Goal: Information Seeking & Learning: Learn about a topic

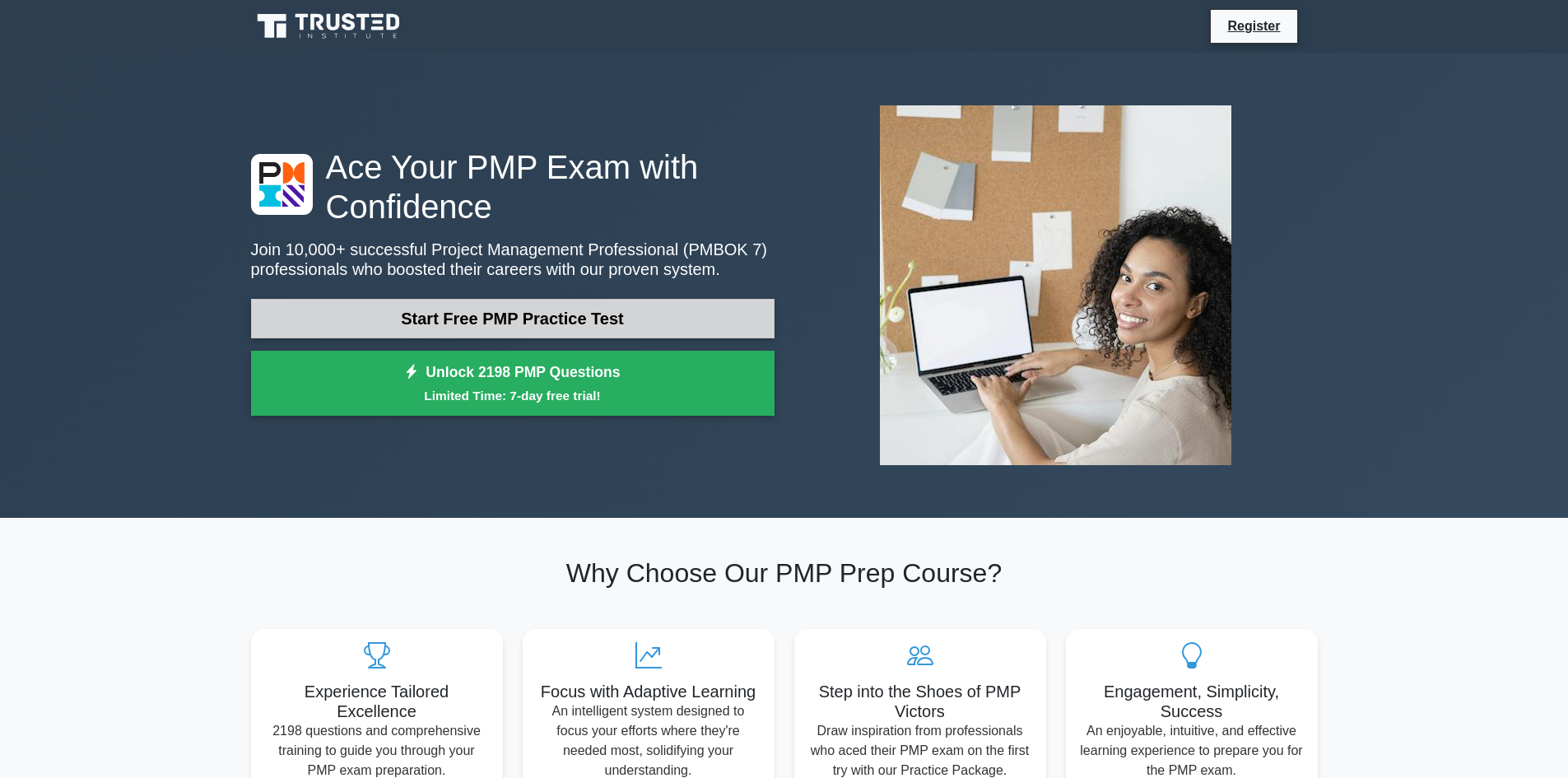
click at [646, 319] on link "Start Free PMP Practice Test" at bounding box center [512, 318] width 524 height 40
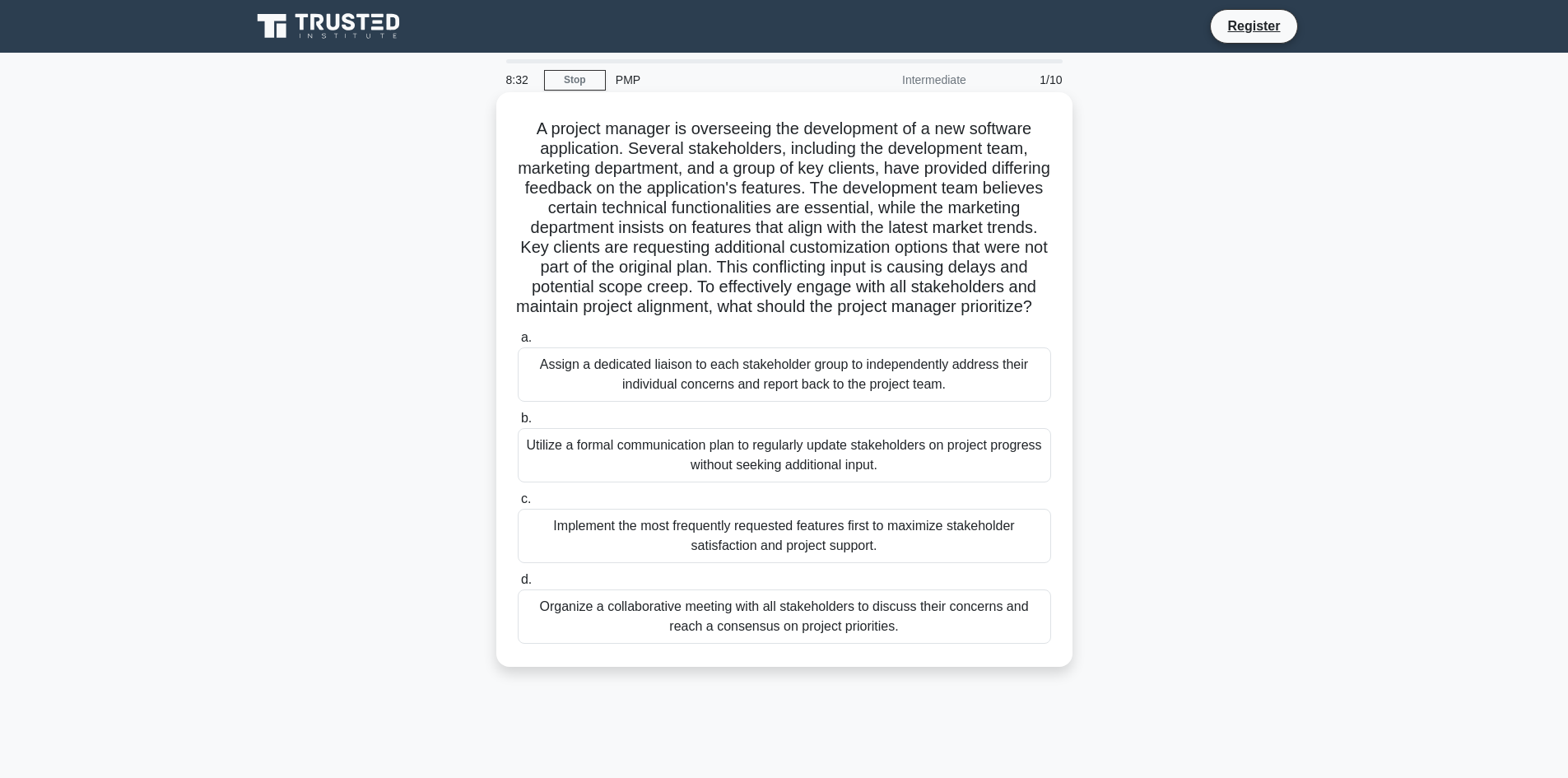
click at [809, 640] on div "Organize a collaborative meeting with all stakeholders to discuss their concern…" at bounding box center [784, 616] width 533 height 55
click at [518, 585] on input "d. Organize a collaborative meeting with all stakeholders to discuss their conc…" at bounding box center [518, 580] width 0 height 11
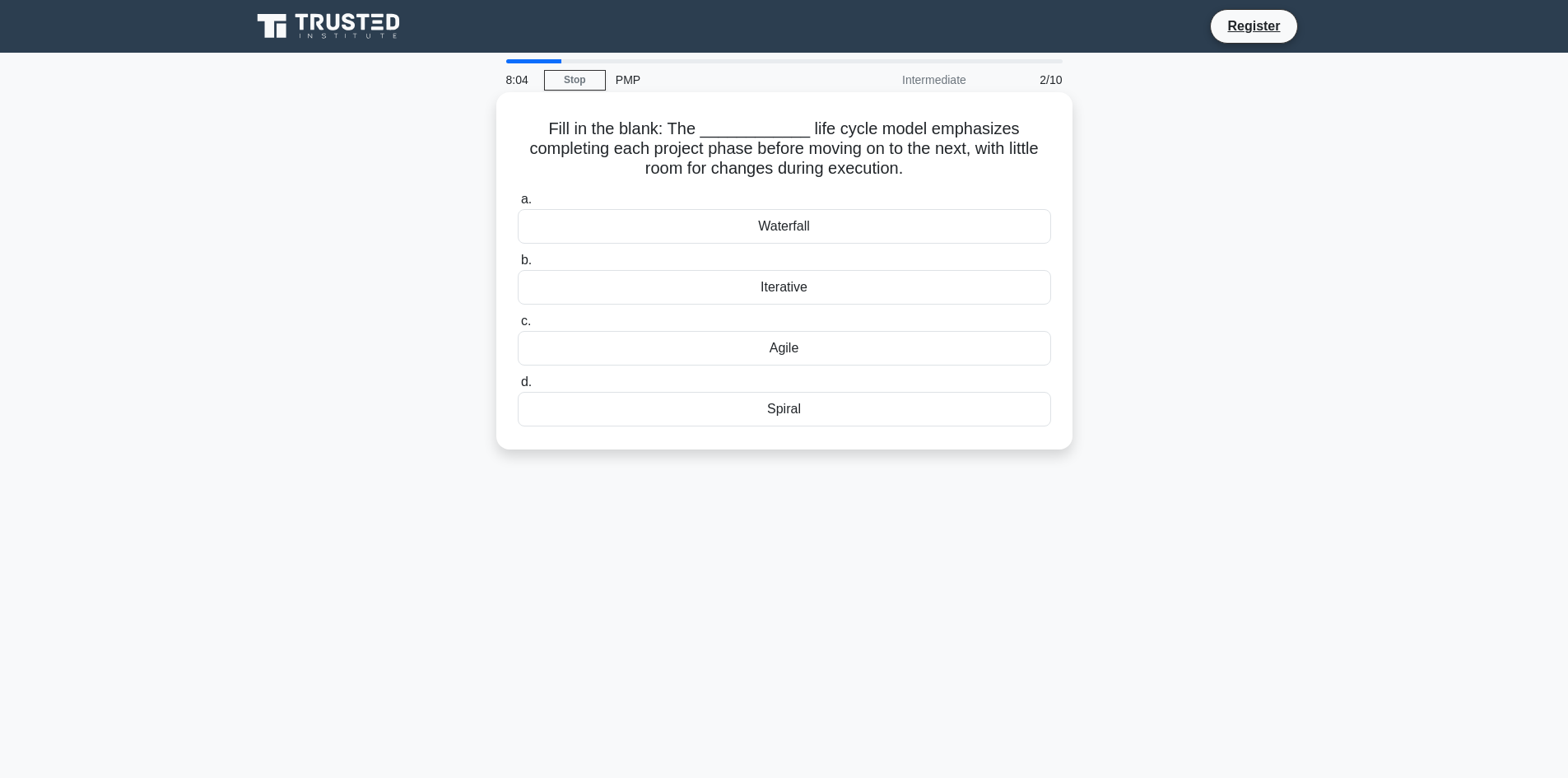
click at [755, 230] on div "Waterfall" at bounding box center [784, 226] width 533 height 34
click at [518, 204] on input "a. Waterfall" at bounding box center [518, 200] width 0 height 11
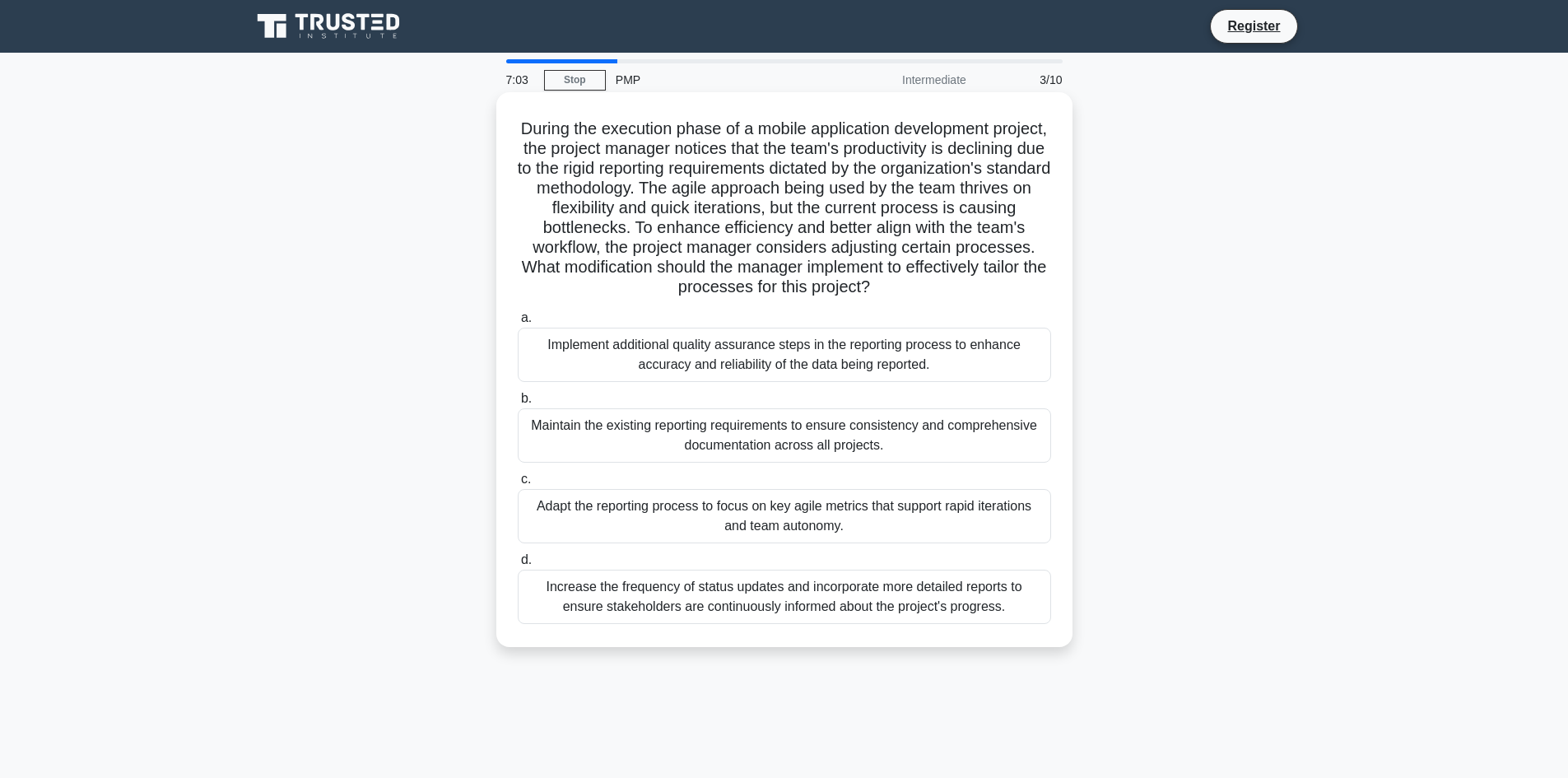
click at [854, 520] on div "Adapt the reporting process to focus on key agile metrics that support rapid it…" at bounding box center [784, 515] width 533 height 55
click at [518, 485] on input "c. Adapt the reporting process to focus on key agile metrics that support rapid…" at bounding box center [518, 479] width 0 height 11
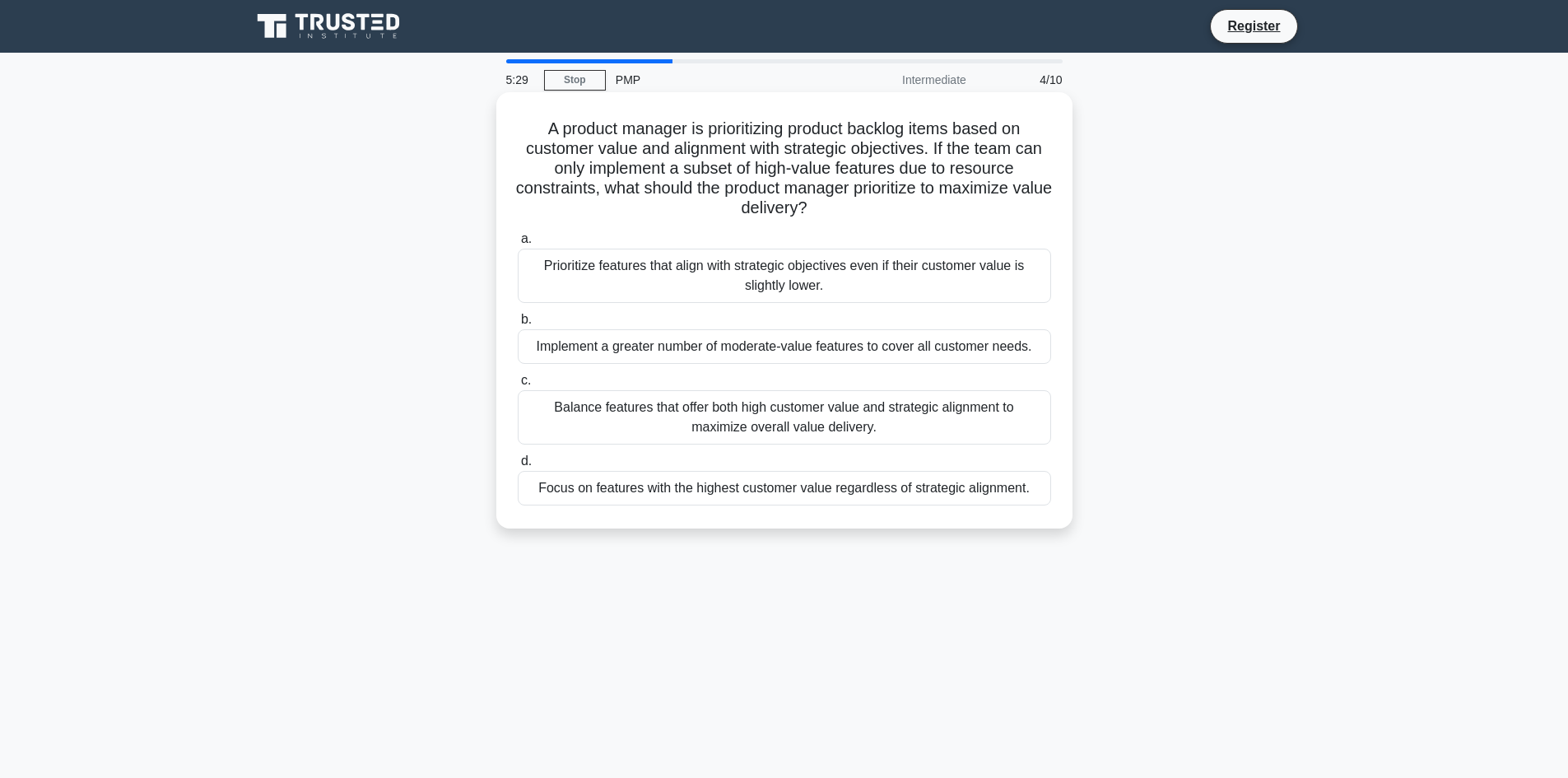
click at [684, 424] on div "Balance features that offer both high customer value and strategic alignment to…" at bounding box center [784, 417] width 533 height 55
click at [518, 386] on input "c. Balance features that offer both high customer value and strategic alignment…" at bounding box center [518, 381] width 0 height 11
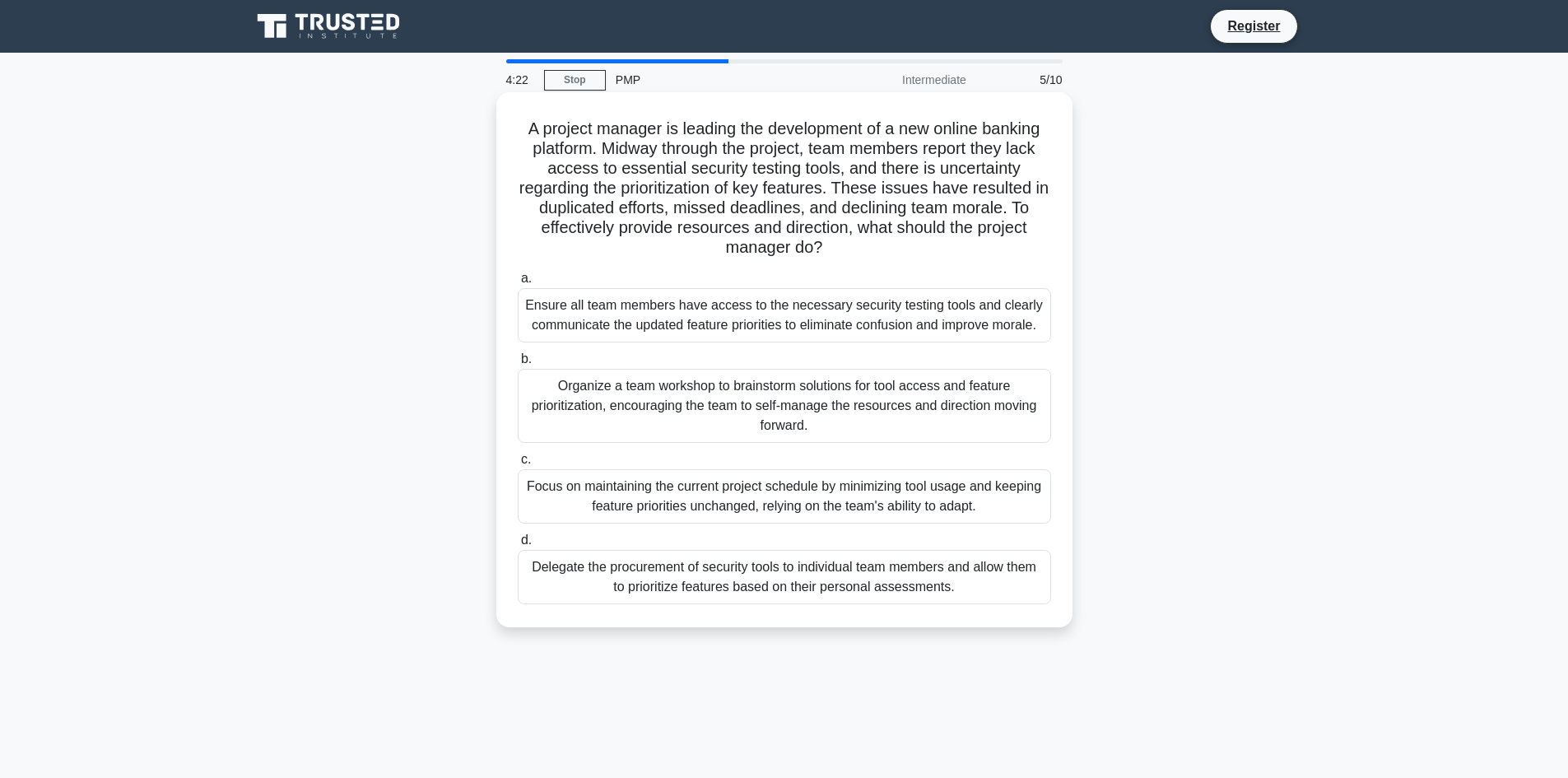
click at [759, 570] on div "Delegate the procurement of security tools to individual team members and allow…" at bounding box center [784, 576] width 533 height 55
click at [518, 546] on input "d. Delegate the procurement of security tools to individual team members and al…" at bounding box center [518, 540] width 0 height 11
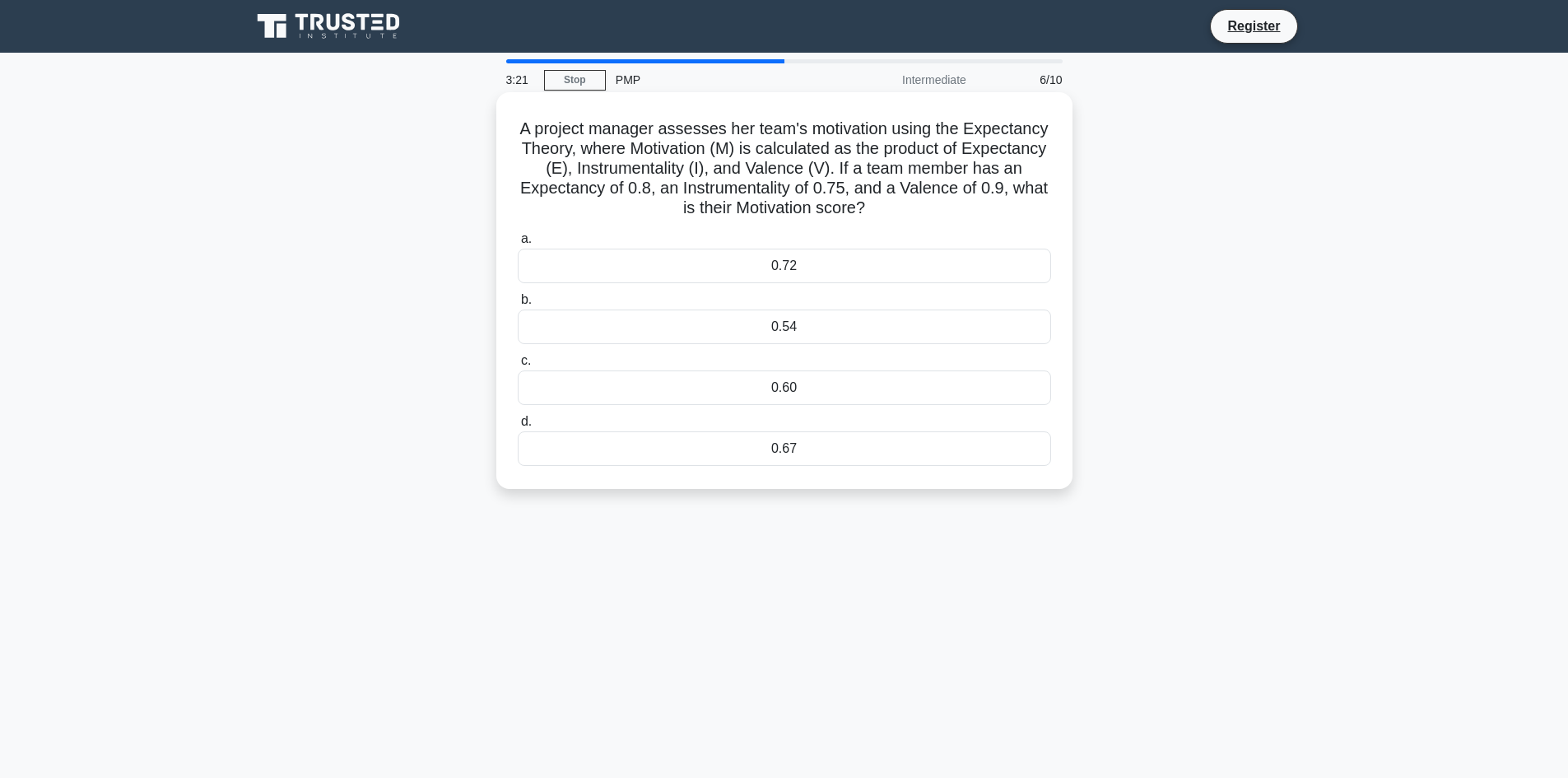
click at [834, 320] on div "0.54" at bounding box center [784, 326] width 533 height 34
click at [518, 305] on input "b. 0.54" at bounding box center [518, 300] width 0 height 11
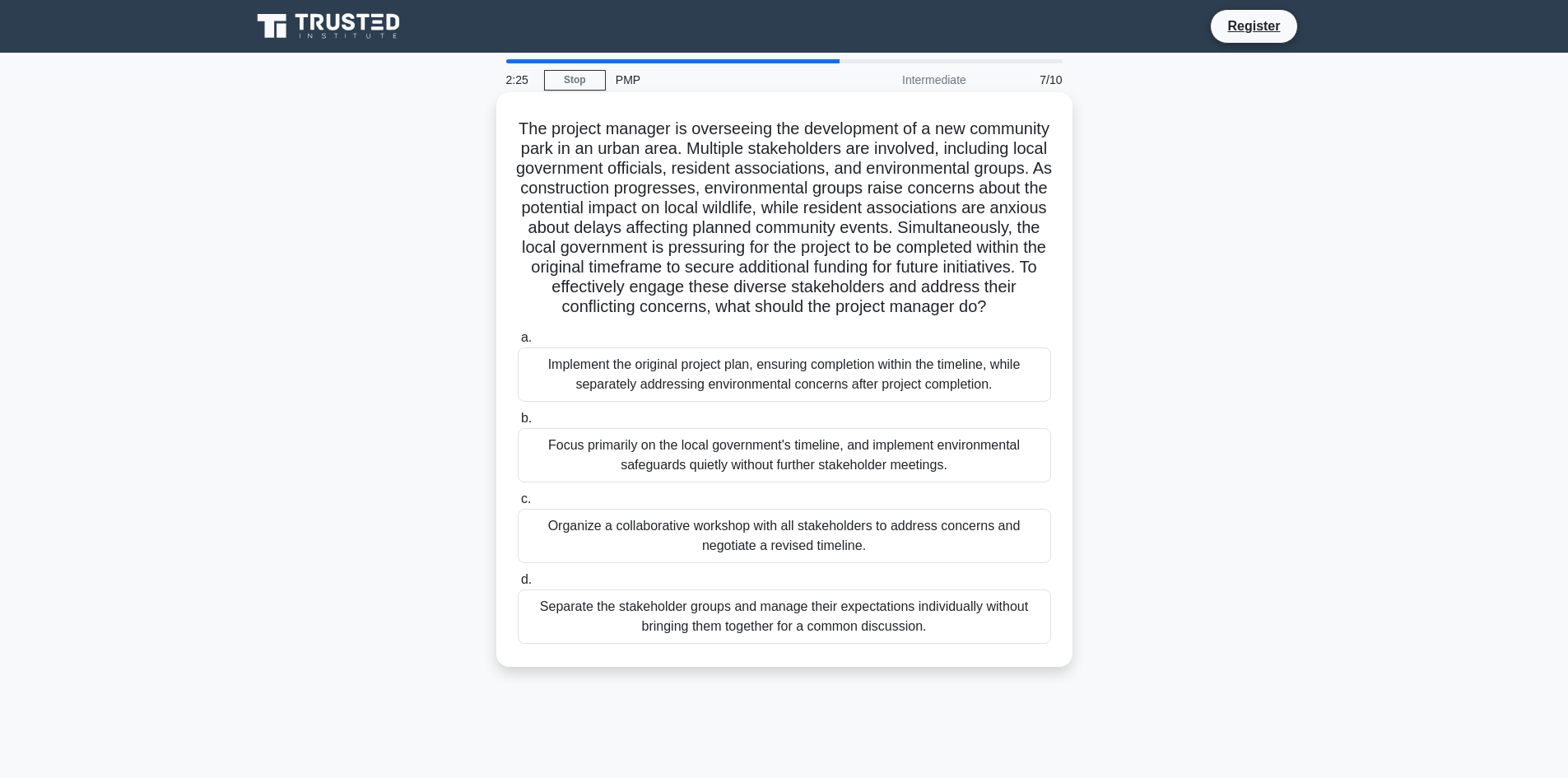
click at [978, 551] on div "Organize a collaborative workshop with all stakeholders to address concerns and…" at bounding box center [784, 536] width 533 height 55
click at [518, 504] on input "c. Organize a collaborative workshop with all stakeholders to address concerns …" at bounding box center [518, 500] width 0 height 11
